Goal: Transaction & Acquisition: Purchase product/service

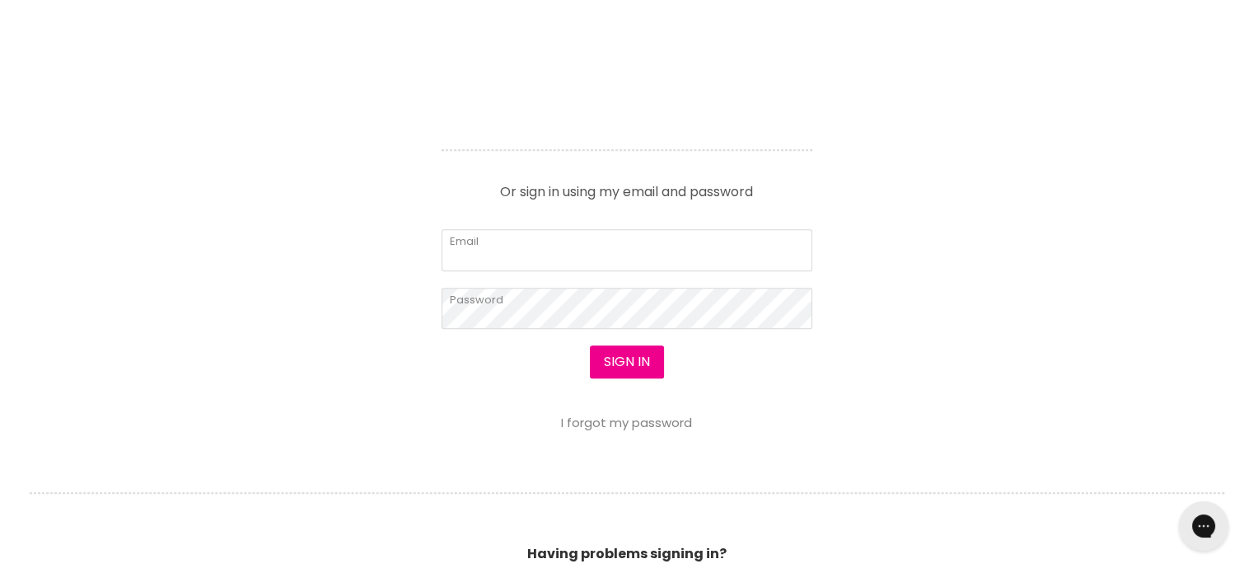
scroll to position [742, 0]
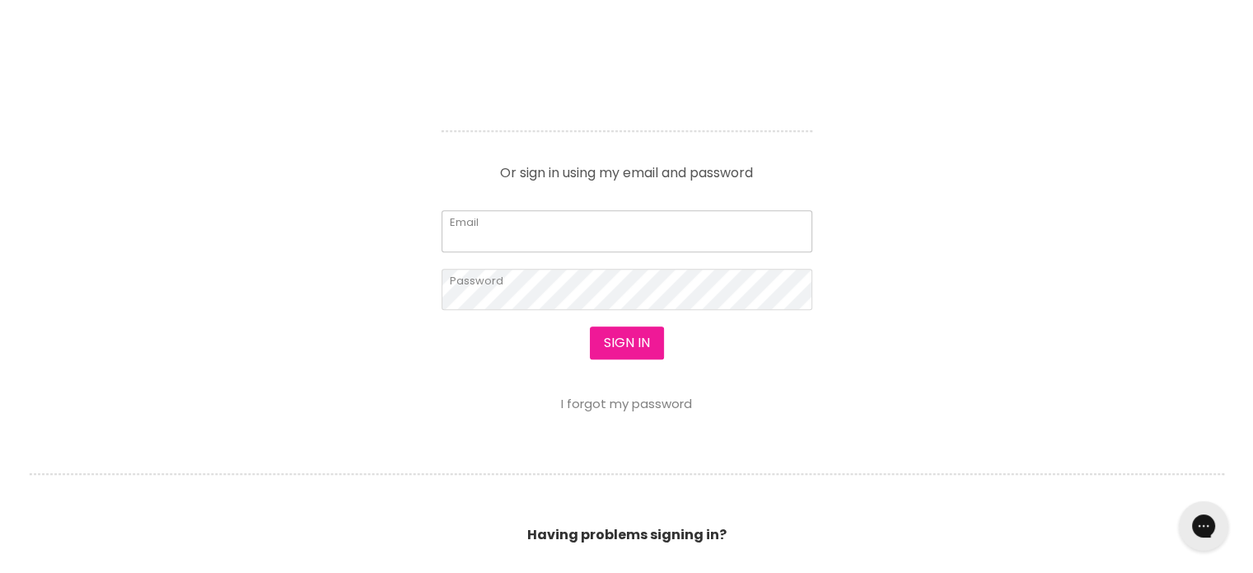
type input "[EMAIL_ADDRESS][DOMAIN_NAME]"
click at [626, 342] on section "Welcome to SalonShop I am a new customer Create a new account for a better shop…" at bounding box center [626, 137] width 1253 height 1094
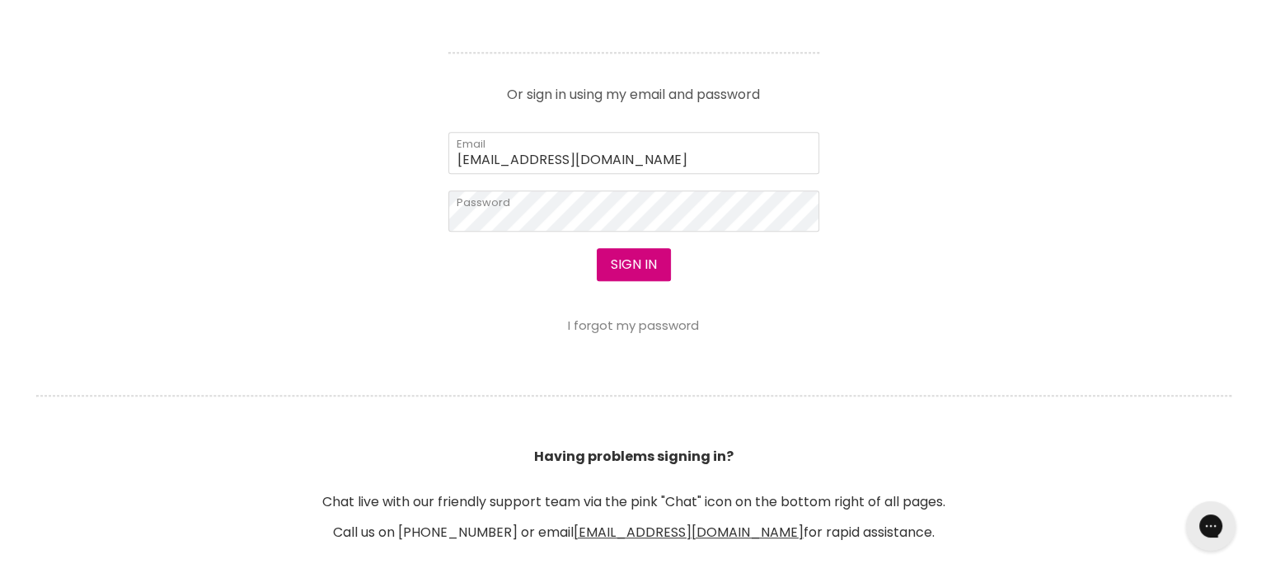
scroll to position [743, 0]
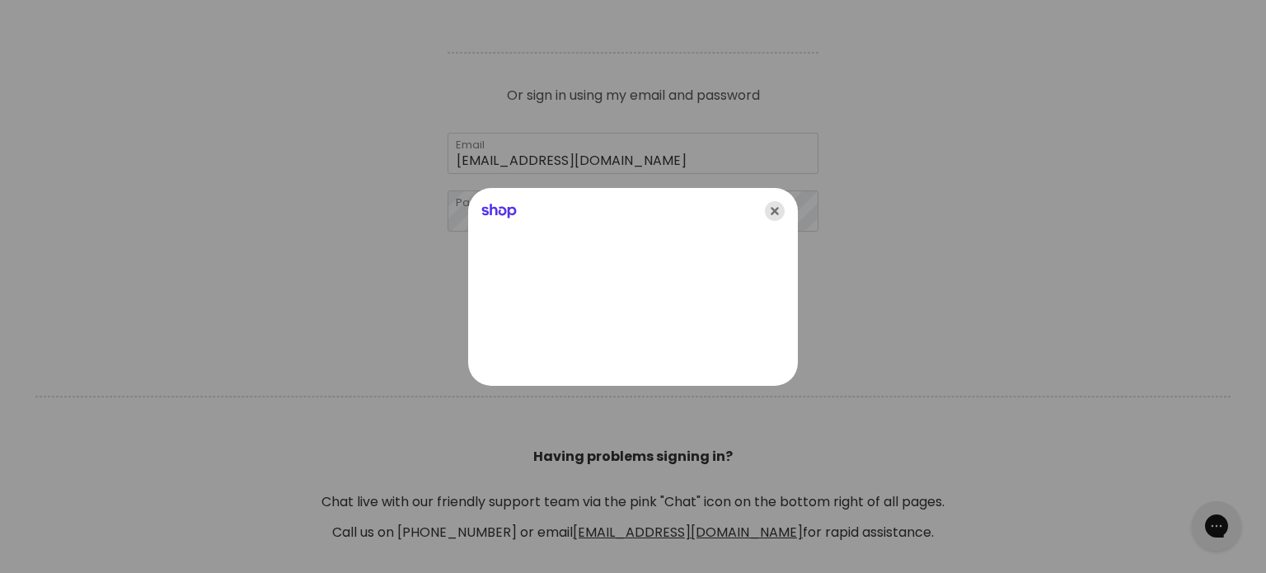
click at [772, 209] on icon "Close" at bounding box center [775, 211] width 20 height 20
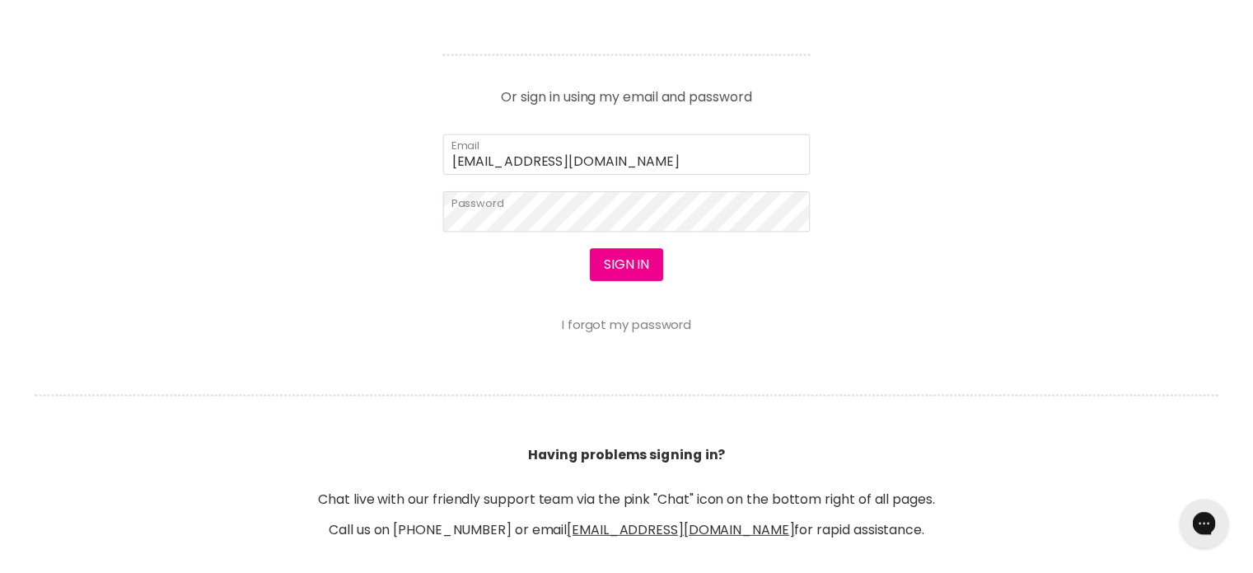
scroll to position [742, 0]
click at [622, 265] on button "Sign in" at bounding box center [627, 264] width 74 height 33
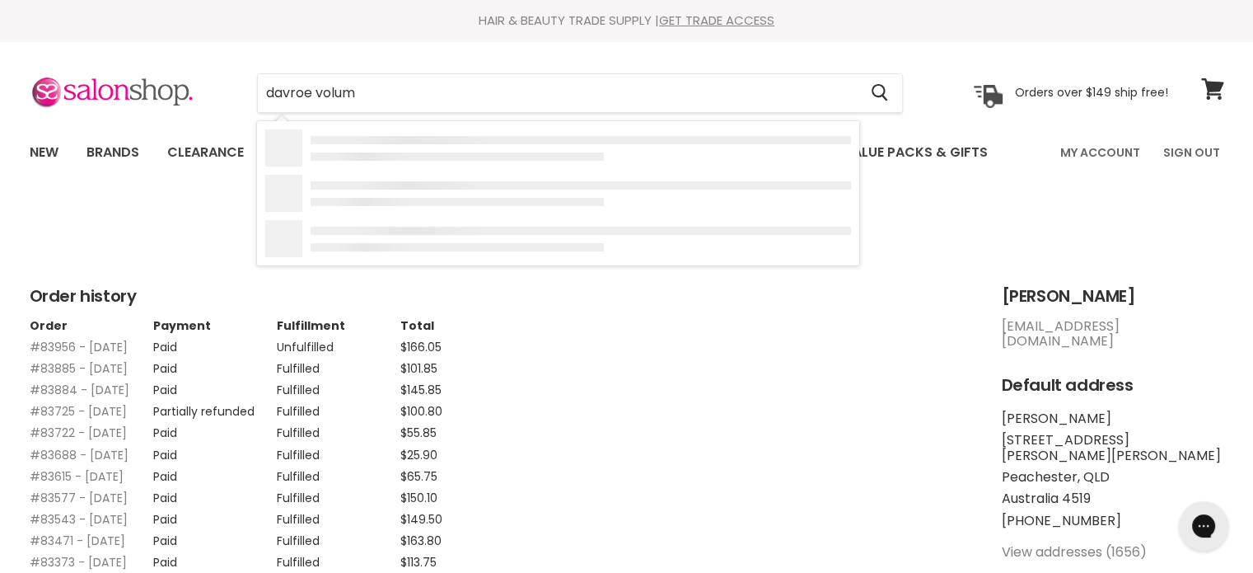
type input "davroe volume"
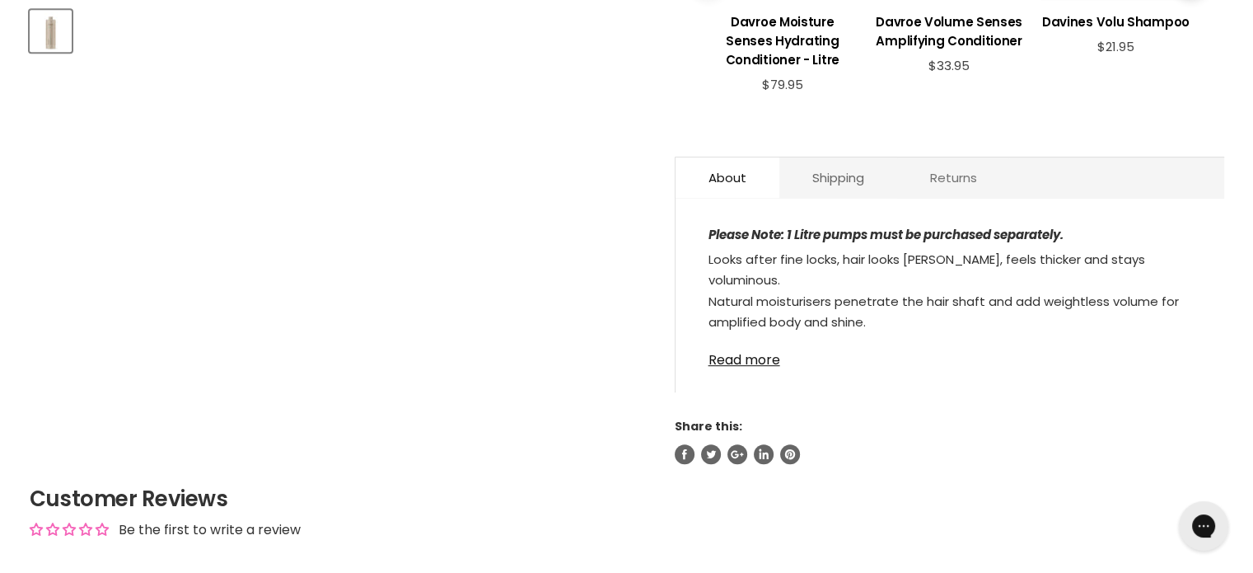
scroll to position [824, 0]
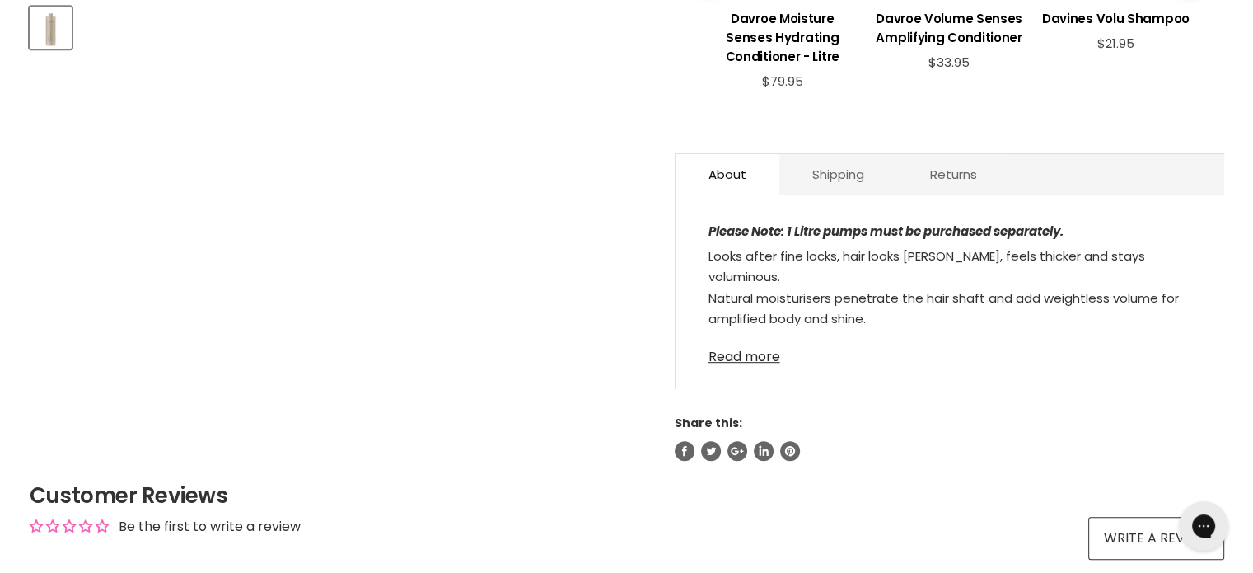
click at [732, 358] on link "Read more" at bounding box center [950, 352] width 483 height 25
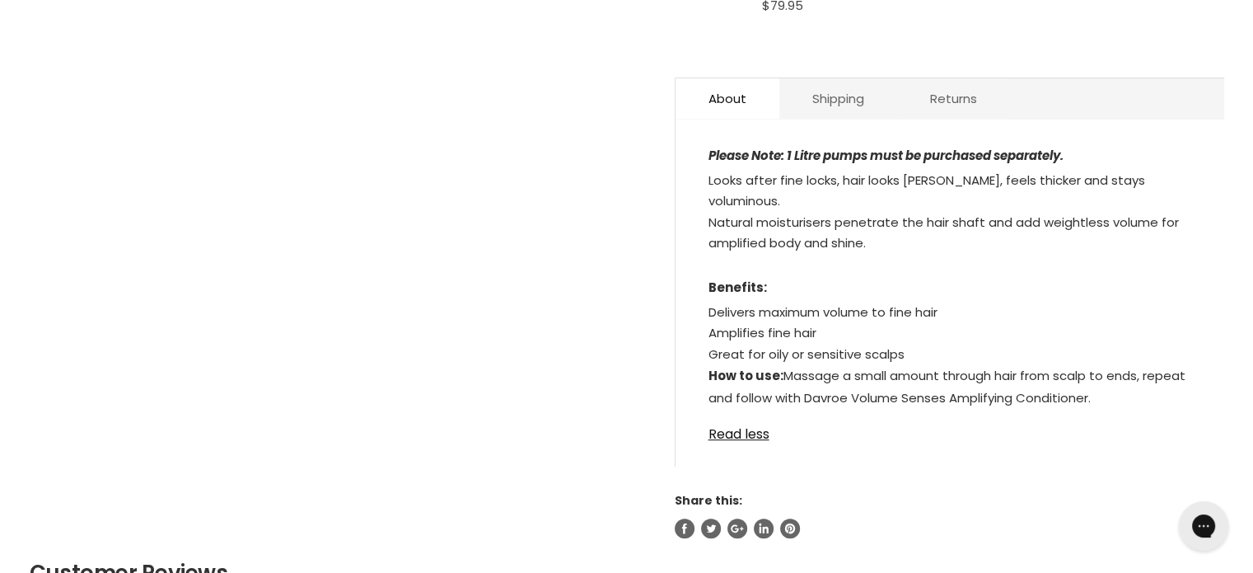
scroll to position [907, 0]
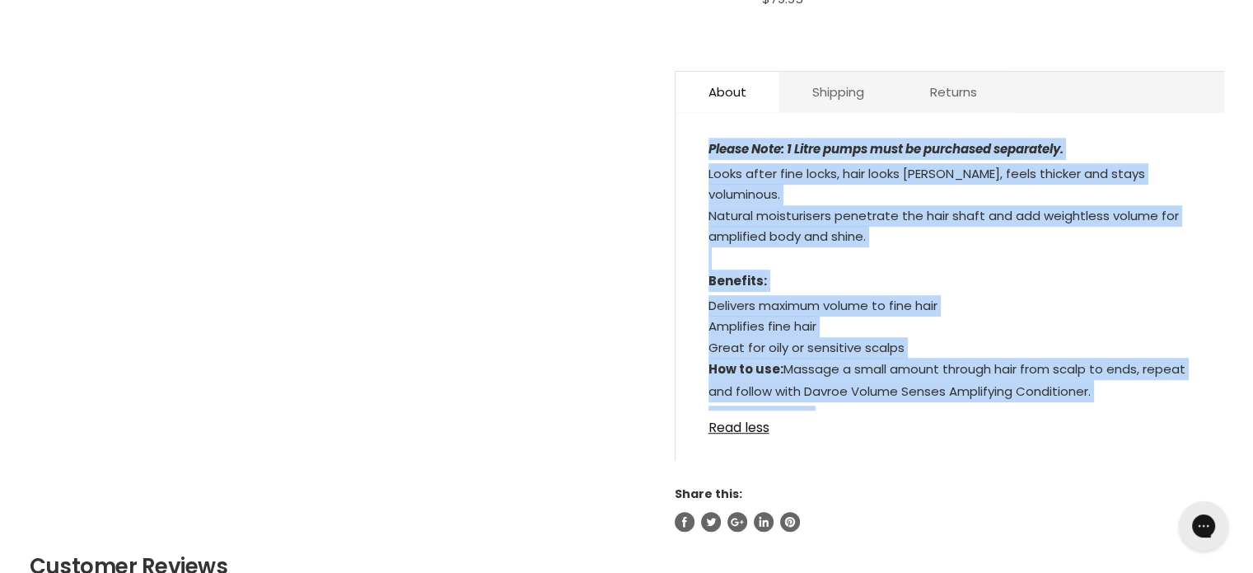
drag, startPoint x: 827, startPoint y: 391, endPoint x: 702, endPoint y: 149, distance: 272.0
click at [696, 151] on div "Please Note: 1 Litre pumps must be purchased separately. Looks after fine locks…" at bounding box center [950, 294] width 549 height 330
copy div "Please Note: 1 Litre pumps must be purchased separately. Looks after fine locks…"
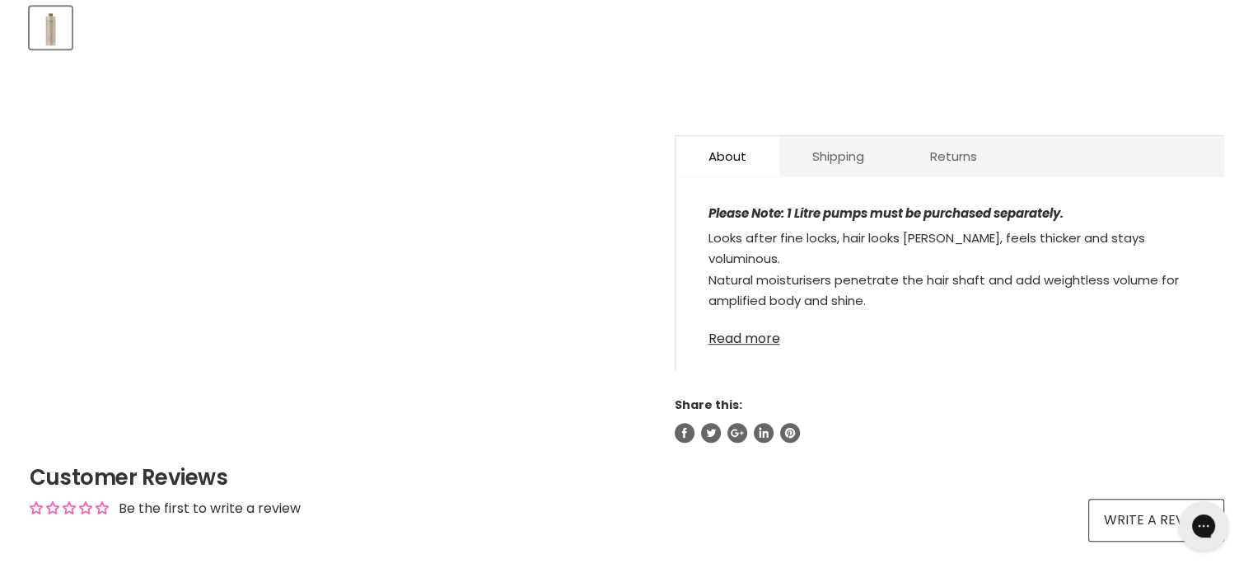
click at [745, 339] on link "Read more" at bounding box center [950, 333] width 483 height 25
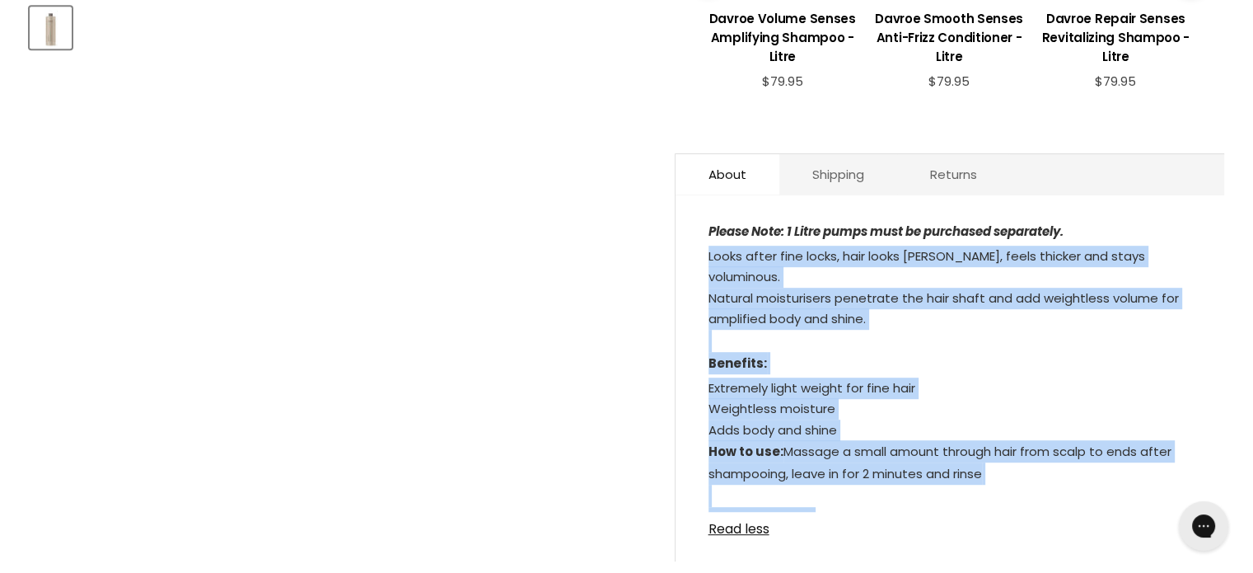
drag, startPoint x: 828, startPoint y: 496, endPoint x: 722, endPoint y: 250, distance: 268.4
click at [699, 250] on div "Please Note: 1 Litre pumps must be purchased separately. Looks after fine locks…" at bounding box center [950, 386] width 549 height 349
copy div "Looks after fine locks, hair looks fuller, feels thicker and stays voluminous. …"
